Goal: Find specific page/section: Find specific page/section

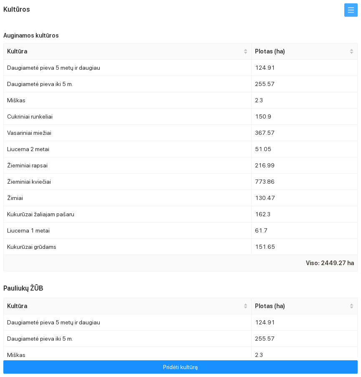
click at [349, 8] on icon "menu" at bounding box center [351, 10] width 6 height 5
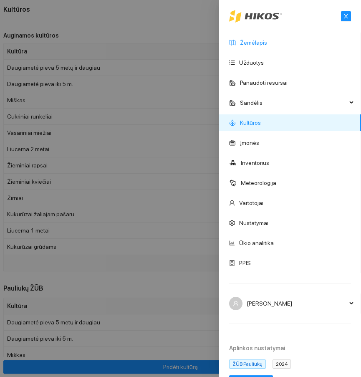
click at [266, 39] on link "Žemėlapis" at bounding box center [253, 42] width 27 height 7
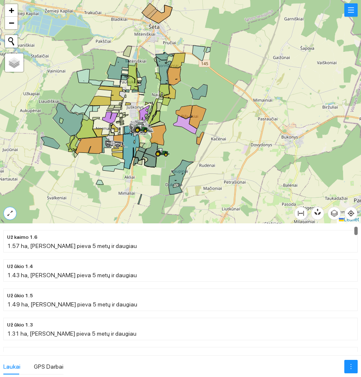
click at [11, 215] on icon "expand-alt" at bounding box center [10, 213] width 7 height 7
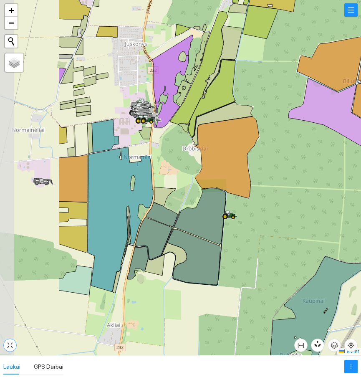
drag, startPoint x: 116, startPoint y: 210, endPoint x: 210, endPoint y: 217, distance: 95.1
click at [210, 217] on icon at bounding box center [200, 216] width 52 height 57
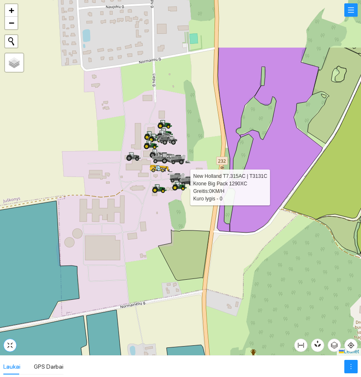
drag, startPoint x: 168, startPoint y: 100, endPoint x: 180, endPoint y: 183, distance: 83.9
click at [180, 183] on icon at bounding box center [178, 184] width 4 height 5
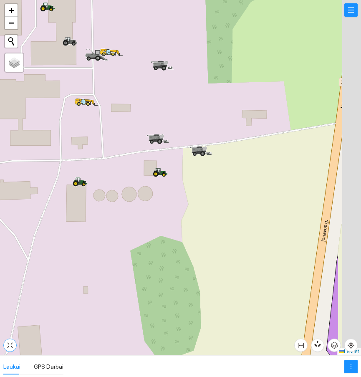
drag, startPoint x: 108, startPoint y: 152, endPoint x: 73, endPoint y: 175, distance: 41.7
click at [73, 175] on div at bounding box center [180, 177] width 361 height 355
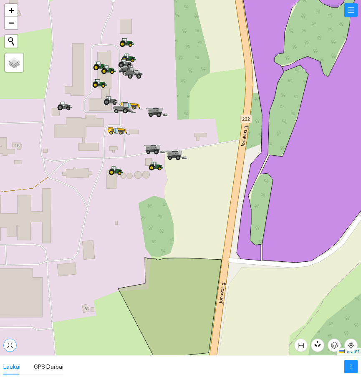
drag, startPoint x: 85, startPoint y: 143, endPoint x: 184, endPoint y: 138, distance: 99.5
click at [184, 138] on div at bounding box center [180, 177] width 361 height 355
